Goal: Task Accomplishment & Management: Use online tool/utility

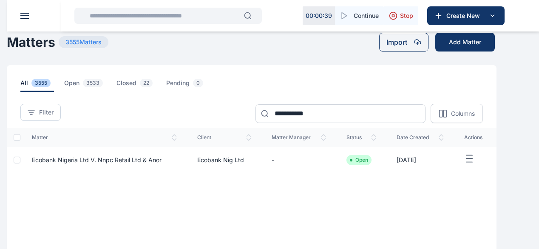
click at [211, 1] on div "00 : 00 : 39 Continue Stop Create New" at bounding box center [300, 15] width 478 height 31
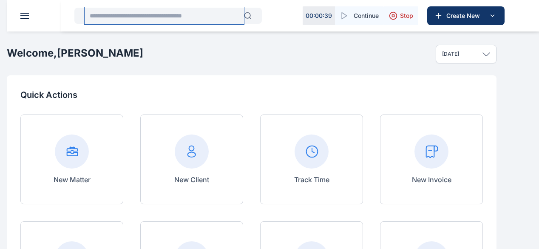
click at [141, 16] on input "text" at bounding box center [164, 15] width 159 height 17
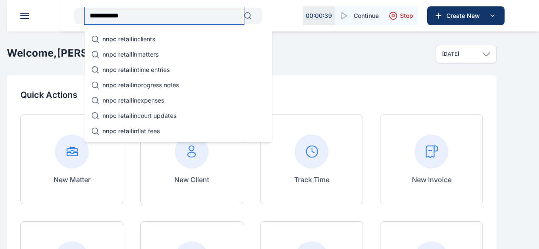
type input "**********"
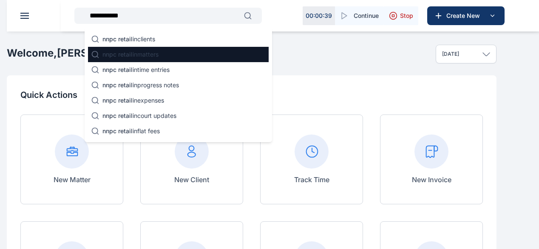
click at [141, 55] on p "nnpc retail in matters" at bounding box center [130, 54] width 56 height 8
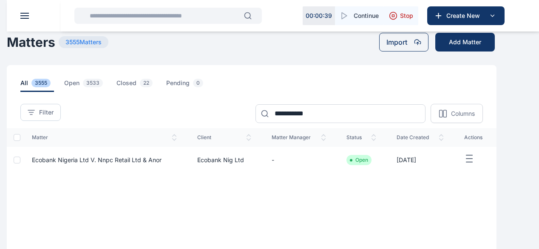
click at [161, 163] on span "Ecobank Nigeria Ltd V. Nnpc Retail Ltd & Anor" at bounding box center [97, 159] width 130 height 7
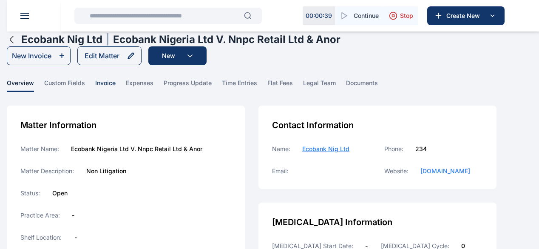
click at [116, 91] on span "invoice" at bounding box center [105, 85] width 20 height 13
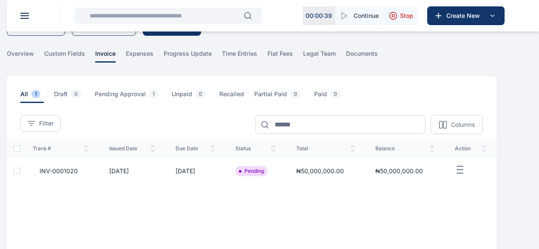
scroll to position [31, 0]
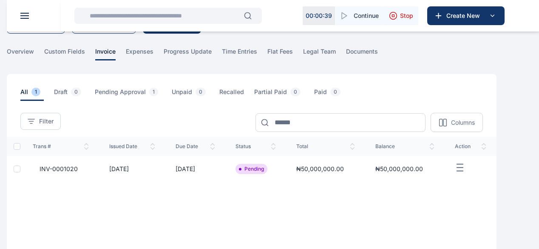
click at [462, 167] on line "button" at bounding box center [459, 167] width 6 height 0
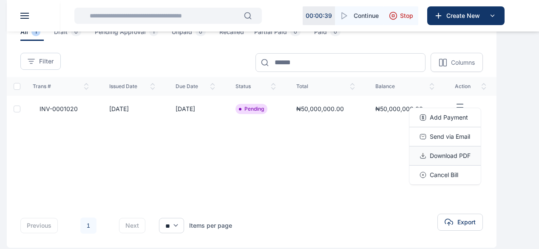
scroll to position [93, 0]
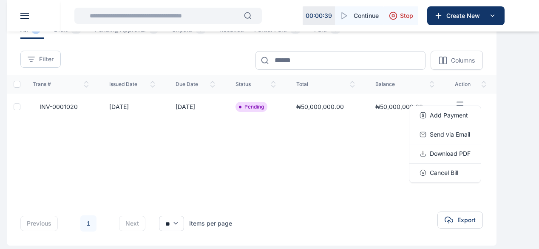
click at [329, 173] on div "Trans # issued Date Due Date status total balance action INV-0001020 07/10/2025…" at bounding box center [252, 129] width 490 height 109
click at [465, 111] on icon "button" at bounding box center [460, 105] width 10 height 11
click at [355, 181] on div "Trans # issued Date Due Date status total balance action INV-0001020 07/10/2025…" at bounding box center [252, 129] width 490 height 109
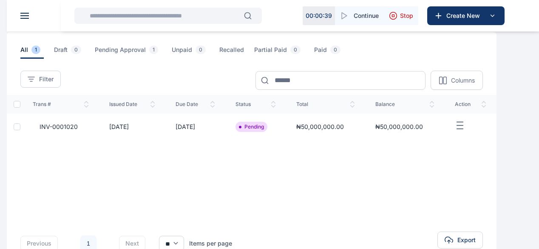
scroll to position [74, 0]
click at [465, 130] on icon "button" at bounding box center [460, 124] width 10 height 11
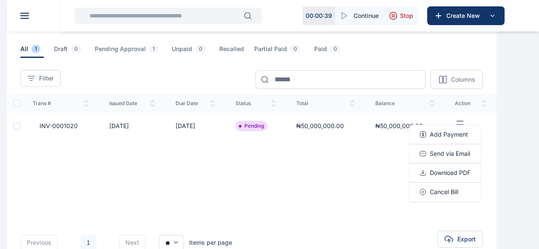
click at [320, 186] on div "Trans # issued Date Due Date status total balance action INV-0001020 07/10/2025…" at bounding box center [252, 148] width 490 height 109
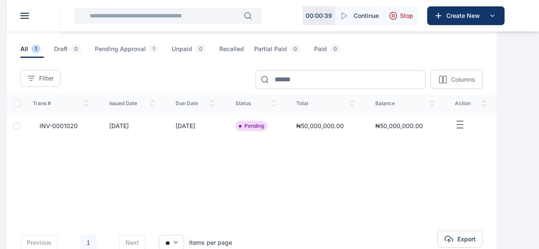
click at [78, 130] on span "INV-0001020" at bounding box center [55, 126] width 45 height 8
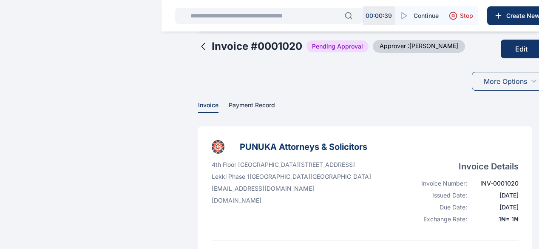
click at [501, 58] on button "Edit" at bounding box center [521, 49] width 41 height 19
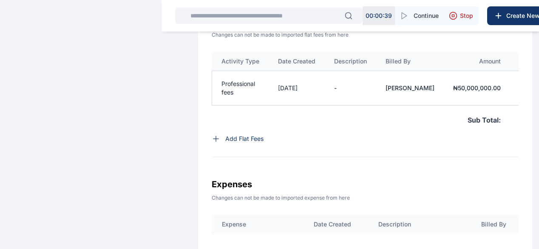
scroll to position [0, 25]
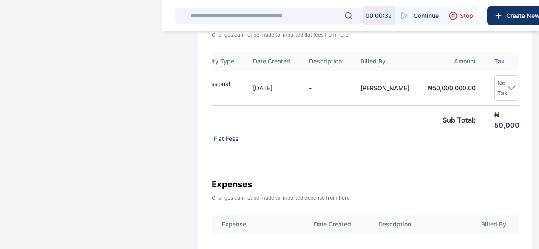
click at [534, 91] on icon at bounding box center [537, 88] width 7 height 7
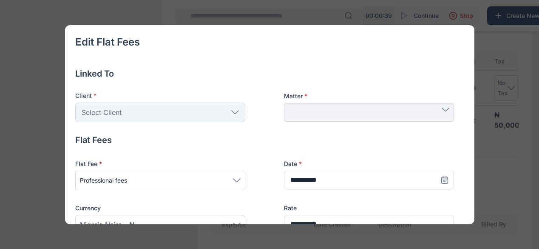
click at [497, 60] on div "**********" at bounding box center [269, 124] width 539 height 249
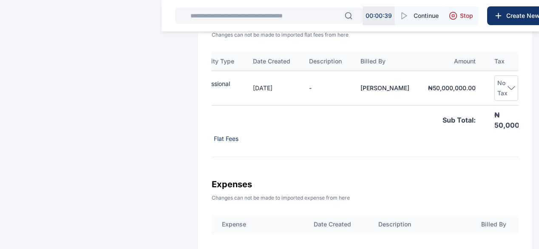
click at [508, 89] on icon at bounding box center [511, 87] width 7 height 3
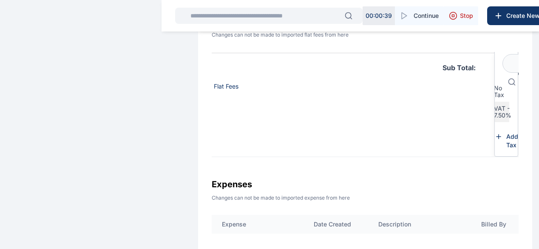
click at [494, 114] on span "VAT - 7.50%" at bounding box center [502, 112] width 17 height 14
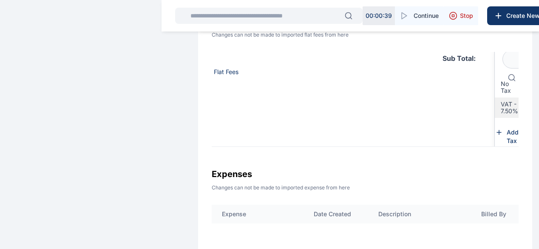
scroll to position [0, 1]
click at [509, 108] on div "**********" at bounding box center [365, 100] width 334 height 827
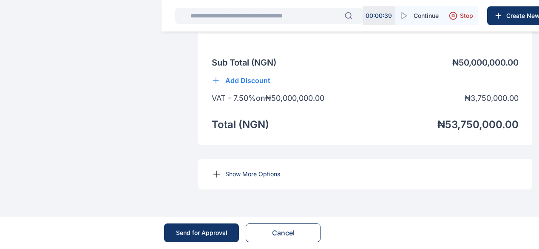
scroll to position [766, 0]
click at [204, 230] on div "Send for Approval" at bounding box center [201, 232] width 51 height 8
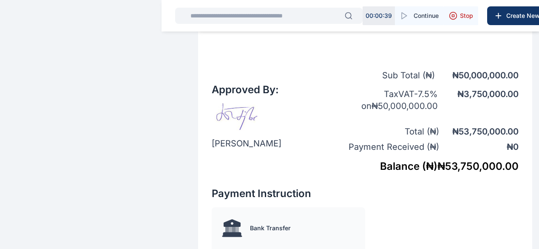
scroll to position [445, 0]
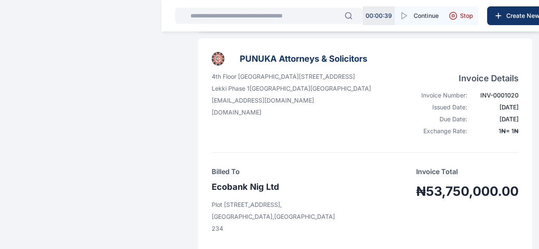
scroll to position [0, 0]
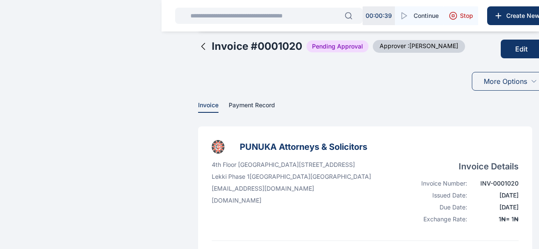
click at [505, 91] on div "More Options" at bounding box center [510, 81] width 77 height 19
click at [372, 94] on div "Invoice # 0001020 Pending Approval Approver : Elizabeth Idigbe Edit More Option…" at bounding box center [365, 63] width 334 height 61
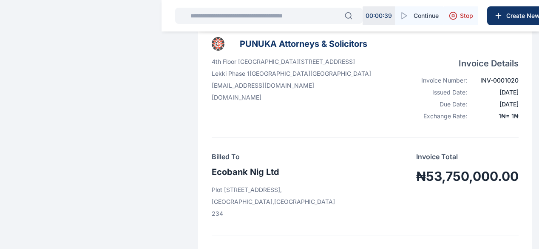
scroll to position [100, 0]
